Goal: Task Accomplishment & Management: Use online tool/utility

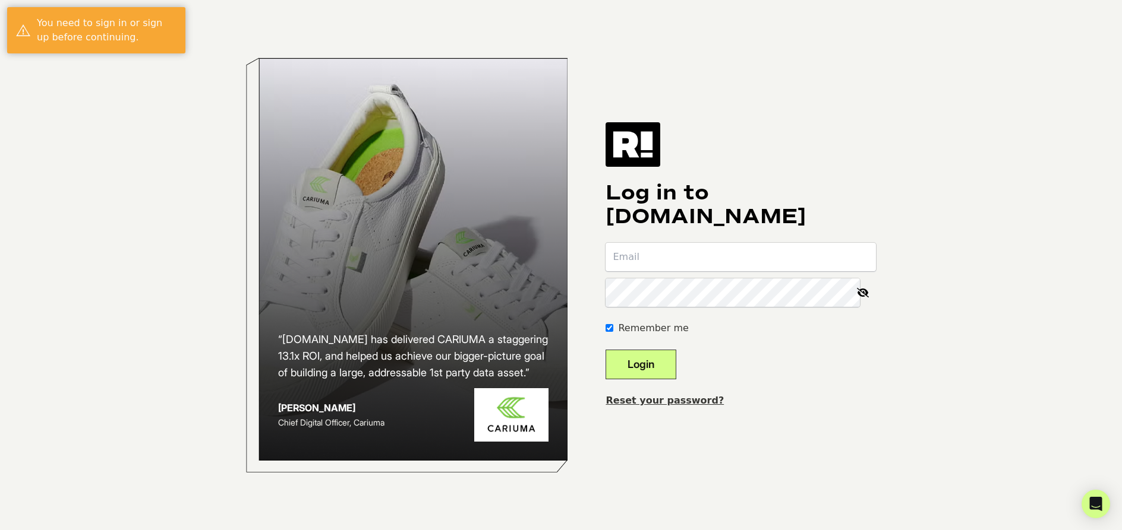
type input "[PERSON_NAME][EMAIL_ADDRESS][PERSON_NAME][DOMAIN_NAME]"
click at [656, 364] on button "Login" at bounding box center [640, 365] width 71 height 30
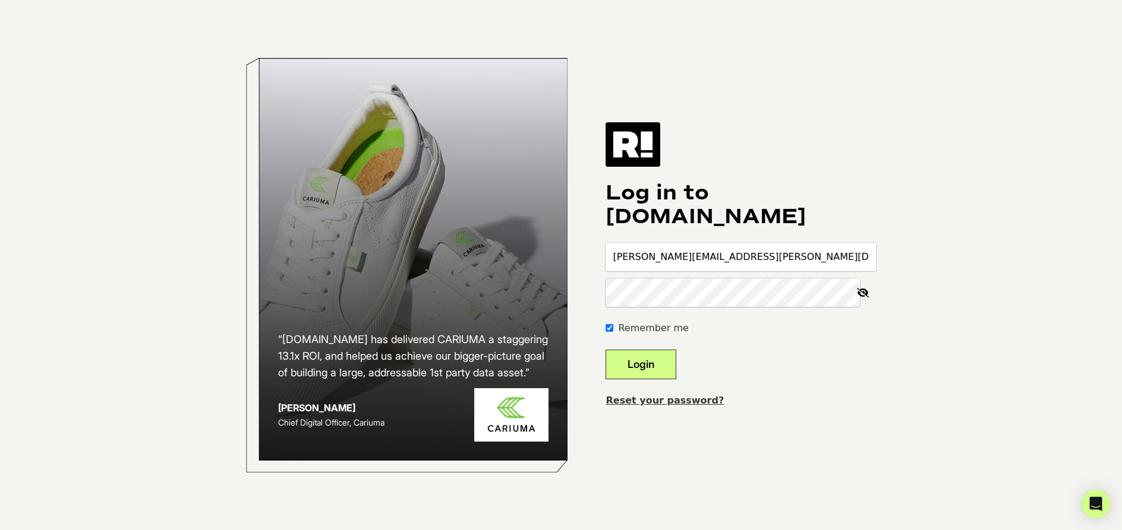
click at [664, 261] on input "[PERSON_NAME][EMAIL_ADDRESS][PERSON_NAME][DOMAIN_NAME]" at bounding box center [740, 257] width 270 height 29
type input "[PERSON_NAME][EMAIL_ADDRESS][PERSON_NAME][DOMAIN_NAME]"
click at [605, 350] on button "Login" at bounding box center [640, 365] width 71 height 30
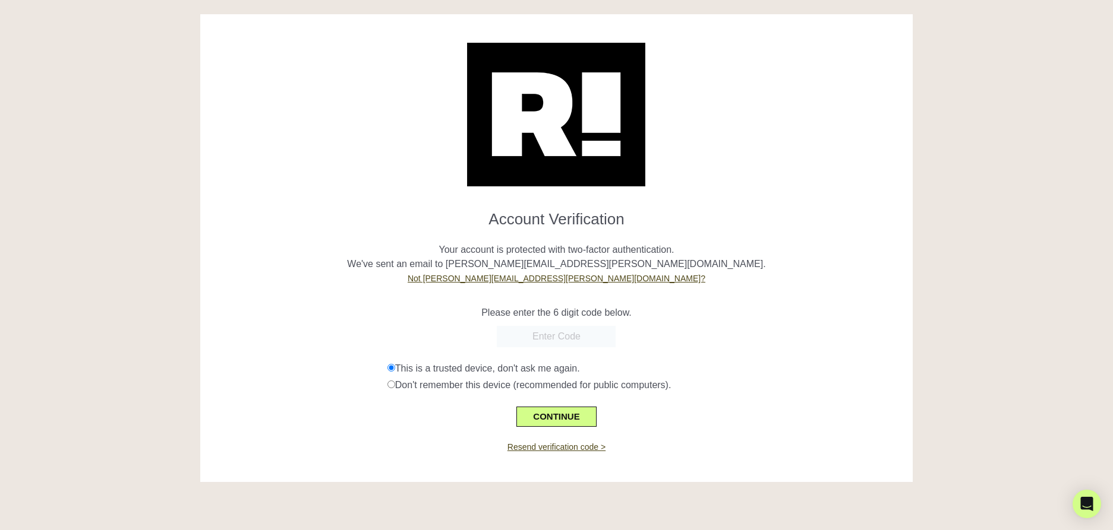
click at [547, 339] on input "text" at bounding box center [556, 336] width 119 height 21
type input "193751"
click at [556, 417] on button "CONTINUE" at bounding box center [556, 417] width 80 height 20
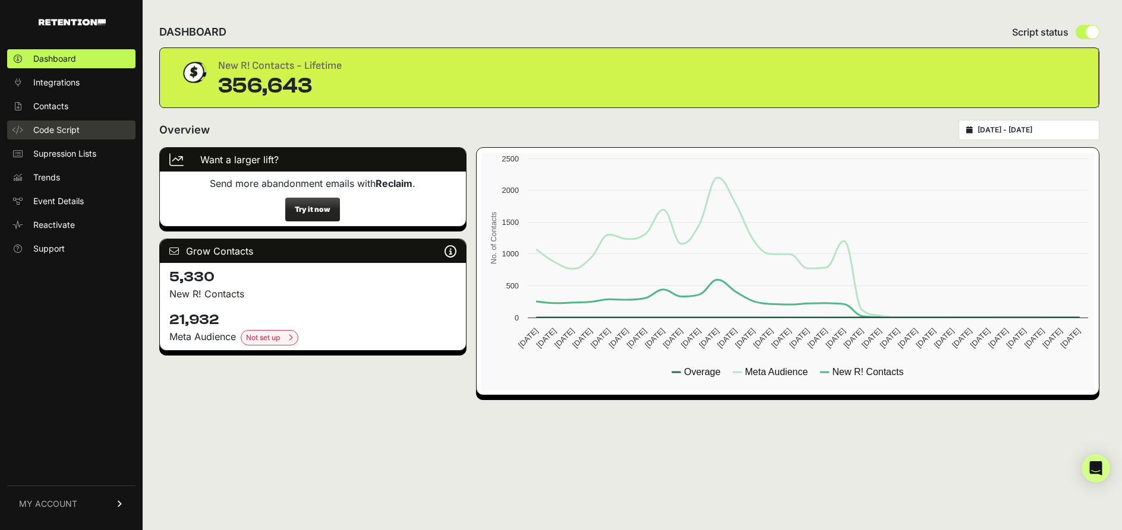
click at [72, 125] on span "Code Script" at bounding box center [56, 130] width 46 height 12
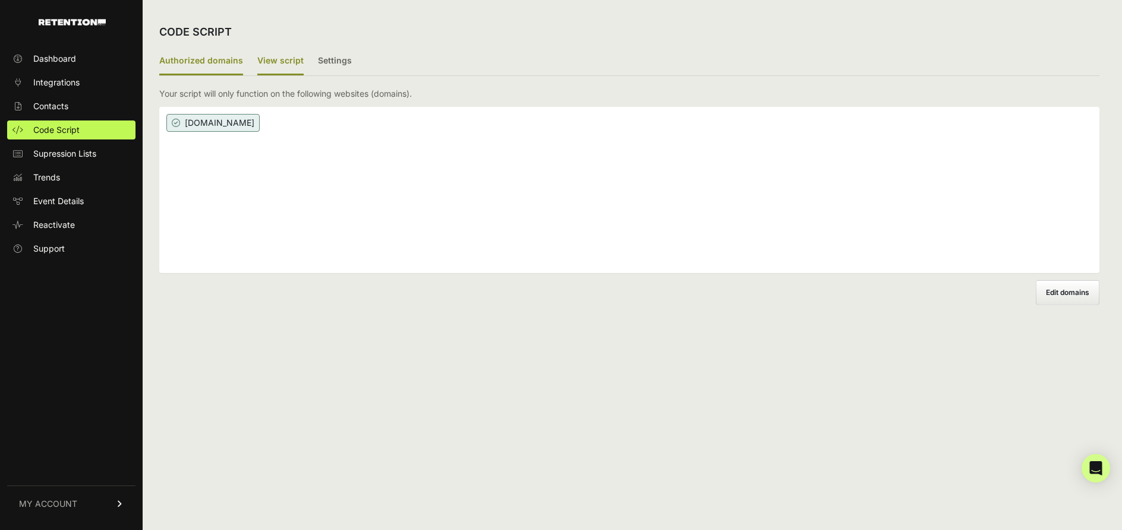
click at [290, 61] on label "View script" at bounding box center [280, 62] width 46 height 28
click at [278, 62] on label "View script" at bounding box center [280, 62] width 46 height 28
click at [0, 0] on input "View script" at bounding box center [0, 0] width 0 height 0
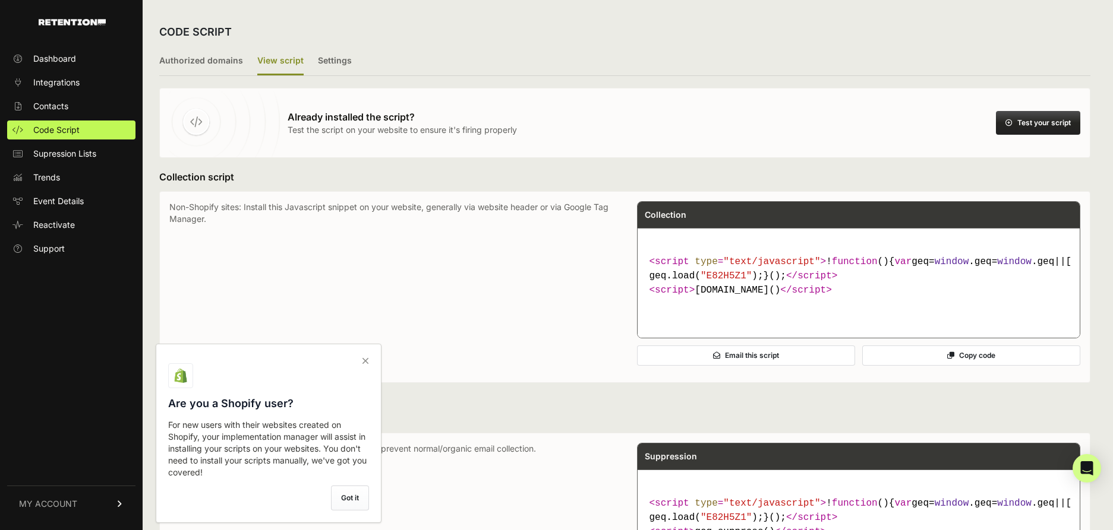
click at [367, 361] on icon at bounding box center [365, 361] width 17 height 19
click at [0, 0] on input "checkbox" at bounding box center [0, 0] width 0 height 0
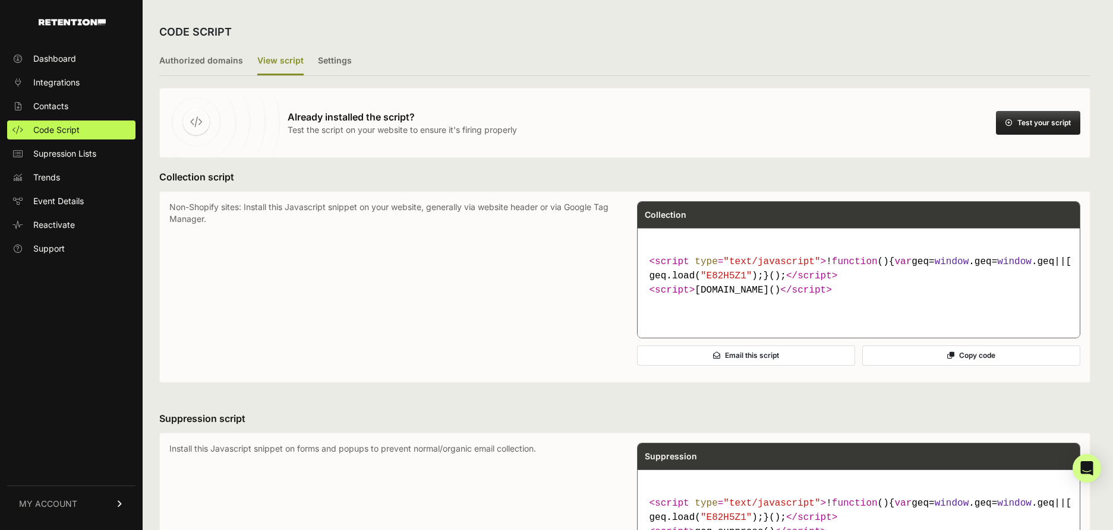
click at [981, 366] on button "Copy code" at bounding box center [971, 356] width 218 height 20
click at [212, 210] on p "Non-Shopify sites: Install this Javascript snippet on your website, generally v…" at bounding box center [391, 287] width 444 height 172
drag, startPoint x: 244, startPoint y: 207, endPoint x: 544, endPoint y: 204, distance: 300.0
click at [544, 204] on p "Non-Shopify sites: Install this Javascript snippet on your website, generally v…" at bounding box center [391, 287] width 444 height 172
